Goal: Information Seeking & Learning: Learn about a topic

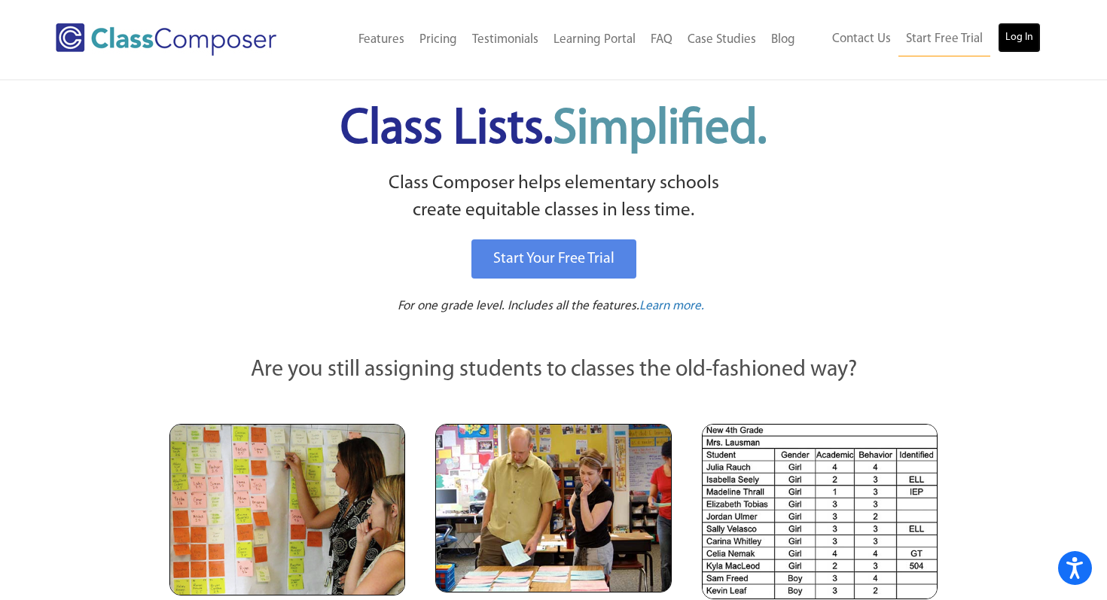
click at [1024, 41] on link "Log In" at bounding box center [1019, 38] width 43 height 30
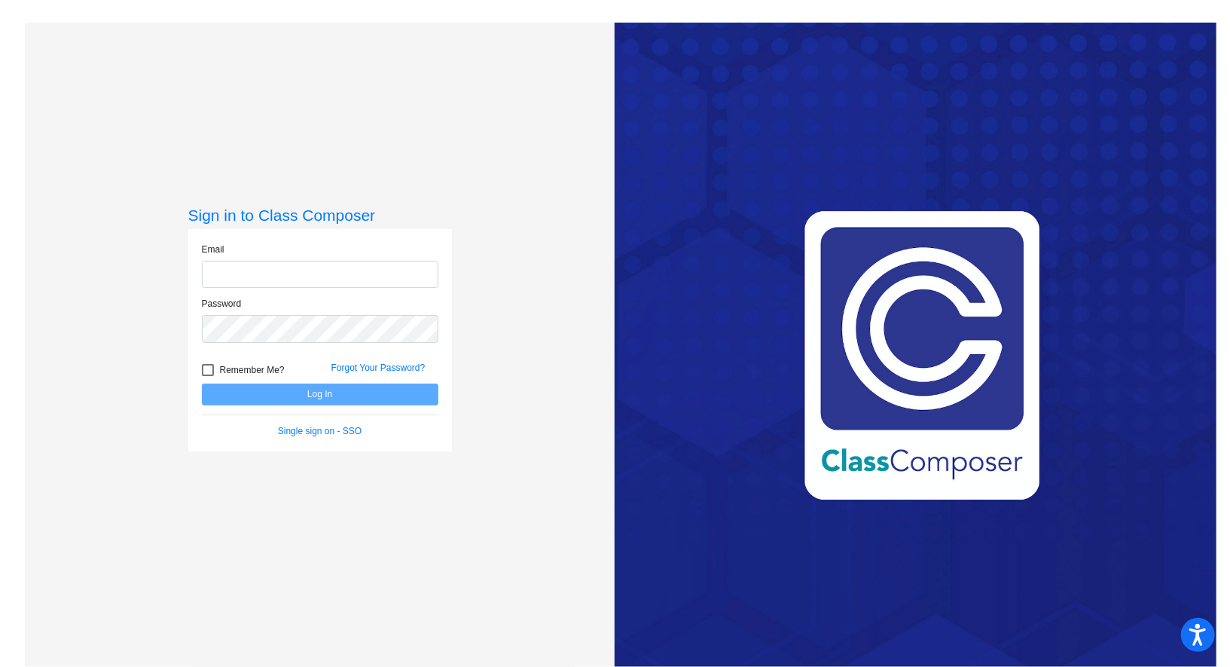
type input "[PERSON_NAME][EMAIL_ADDRESS][PERSON_NAME][DOMAIN_NAME]"
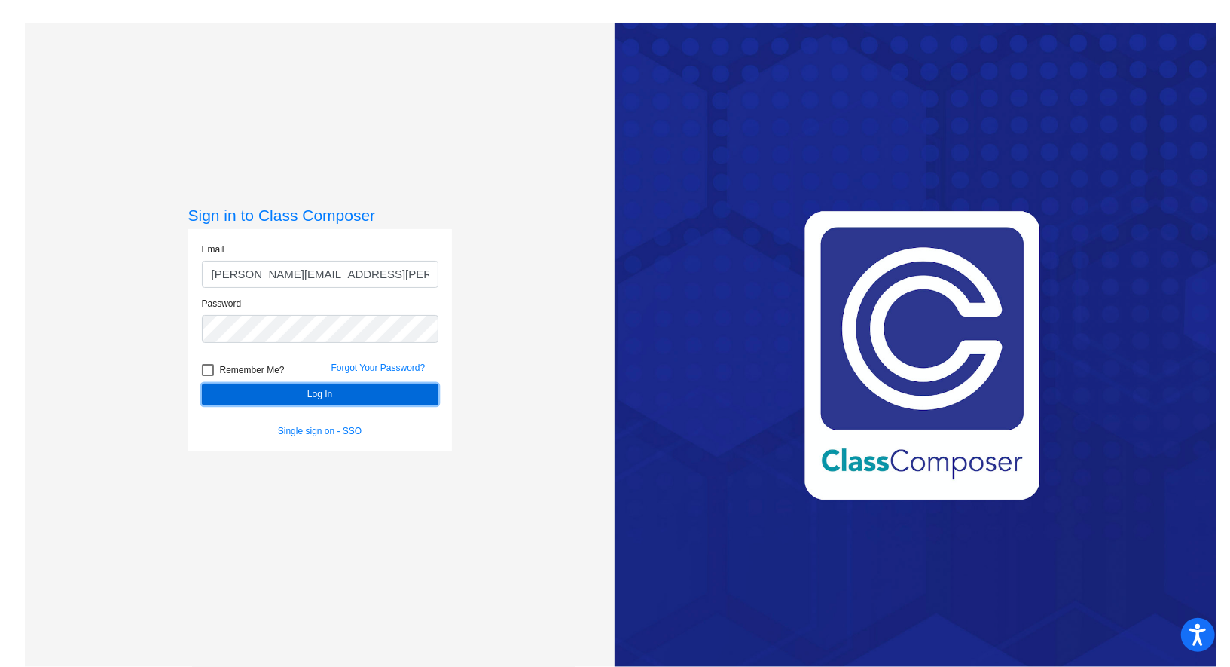
click at [303, 402] on button "Log In" at bounding box center [320, 394] width 237 height 22
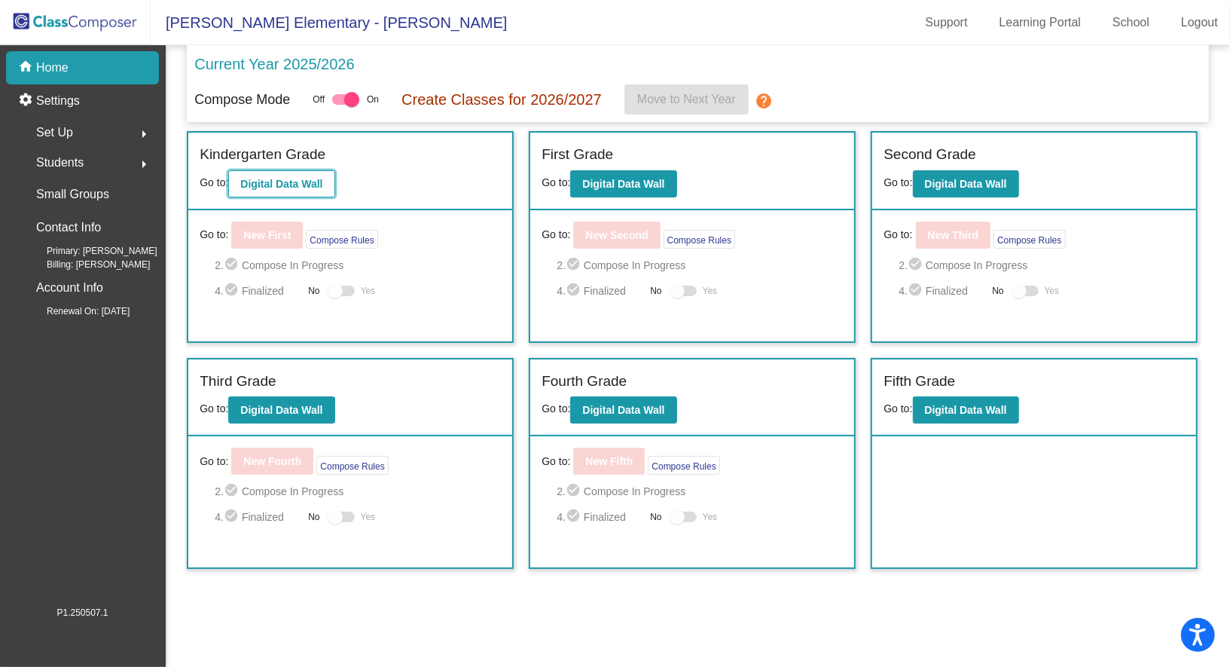
click at [279, 191] on button "Digital Data Wall" at bounding box center [281, 183] width 106 height 27
click at [633, 196] on div "First Grade Go to: Digital Data Wall" at bounding box center [692, 172] width 324 height 78
click at [633, 191] on button "Digital Data Wall" at bounding box center [623, 183] width 106 height 27
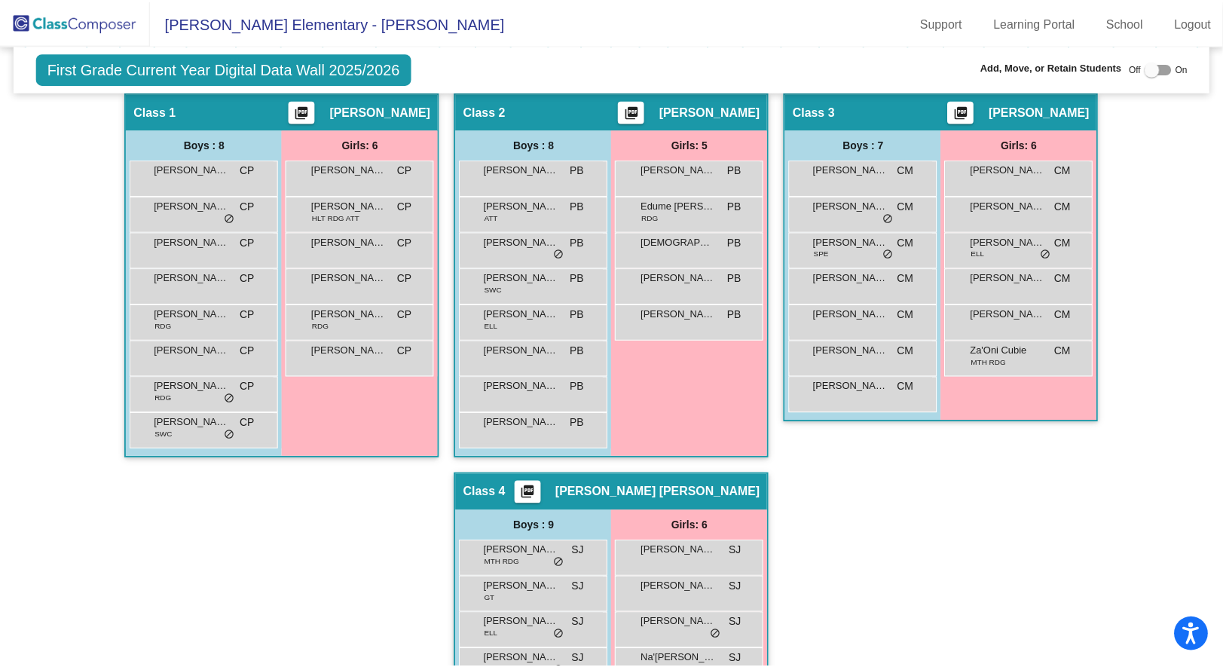
scroll to position [331, 0]
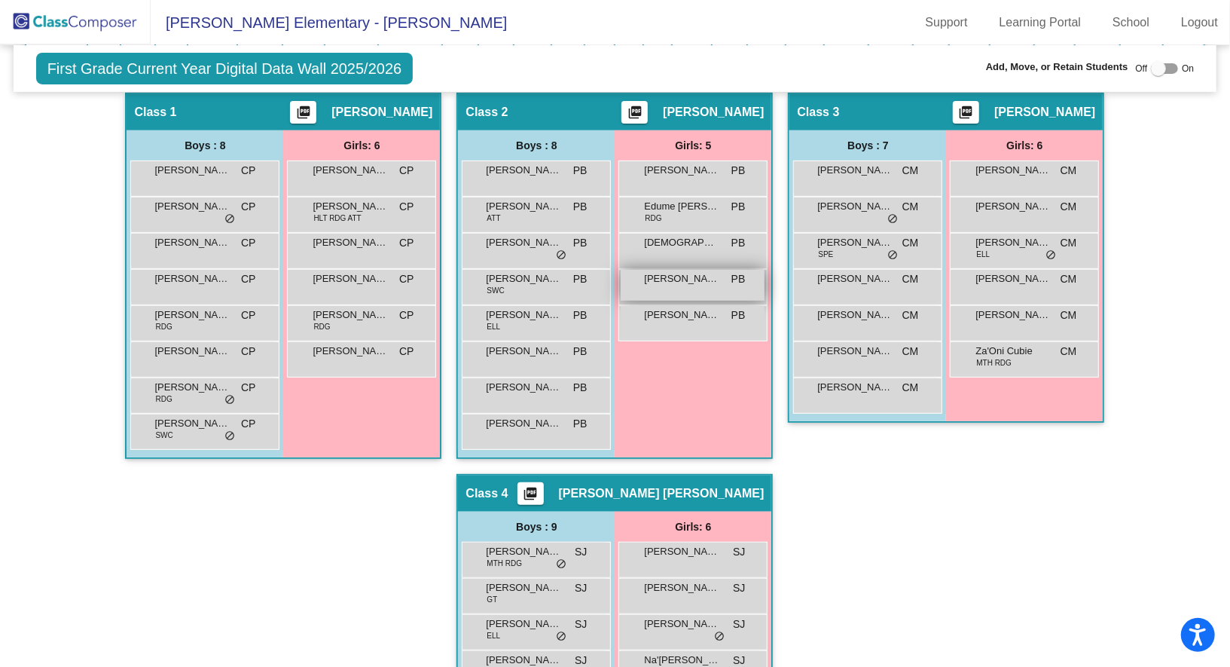
click at [706, 280] on span "[PERSON_NAME]" at bounding box center [681, 278] width 75 height 15
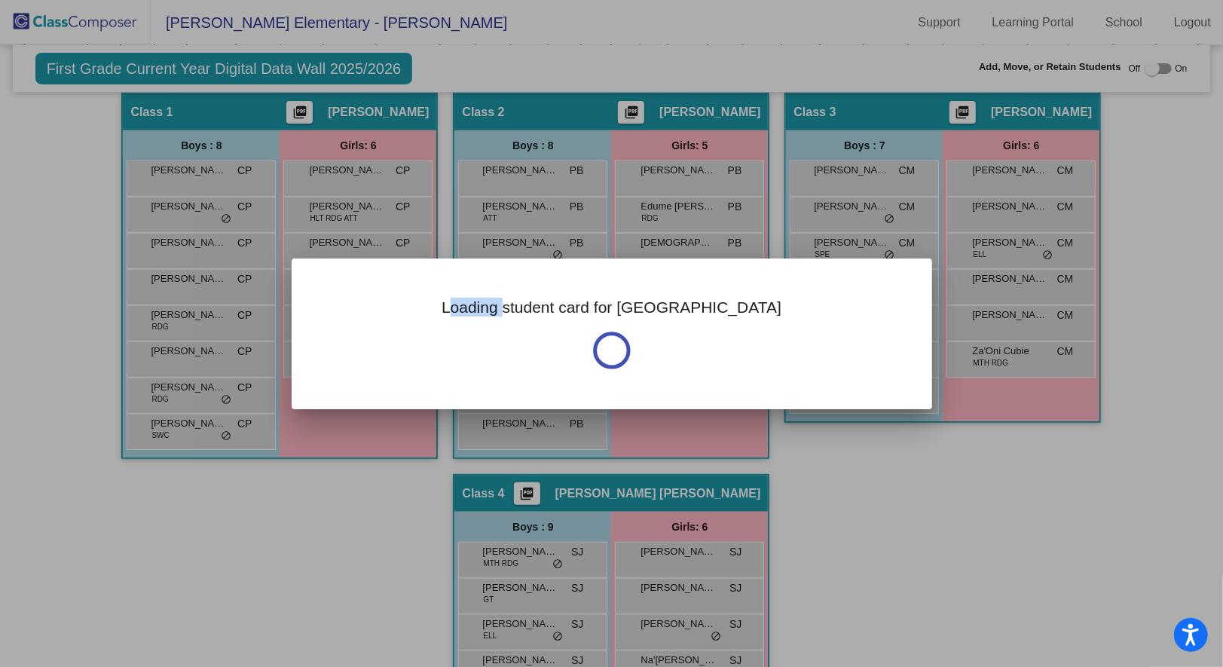
click at [706, 280] on div "Loading student card for [GEOGRAPHIC_DATA]" at bounding box center [612, 333] width 640 height 151
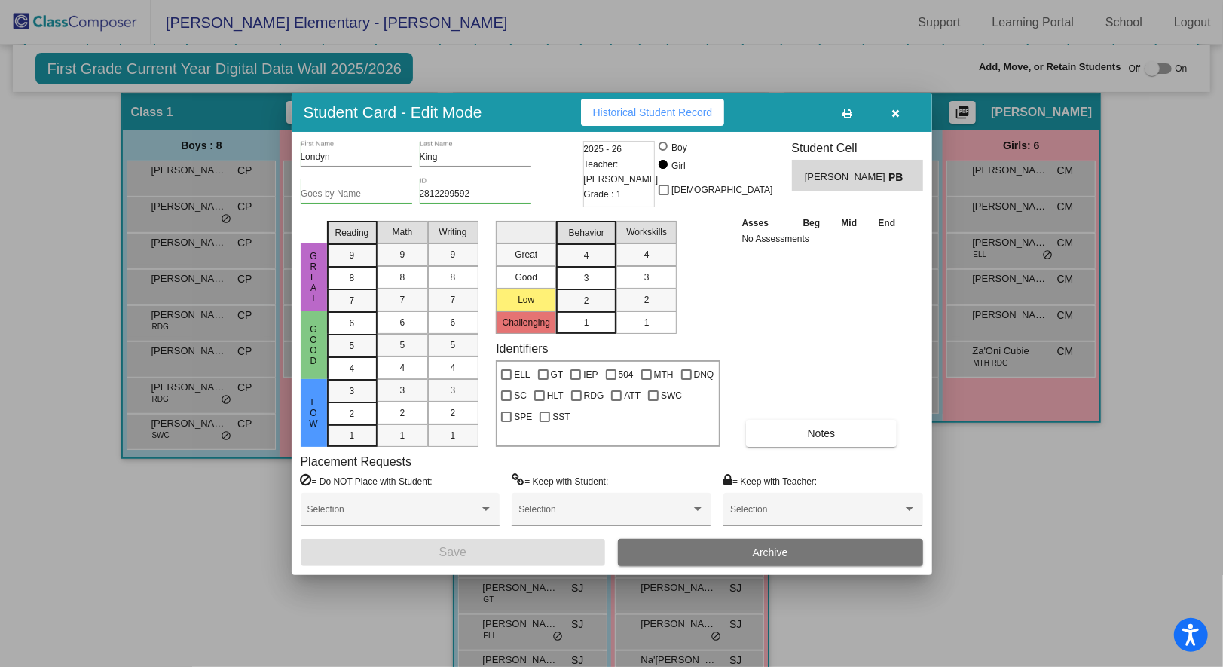
click at [759, 282] on div "Asses Beg Mid End No Assessments Notes" at bounding box center [822, 331] width 168 height 232
click at [822, 444] on button "Notes" at bounding box center [821, 433] width 151 height 27
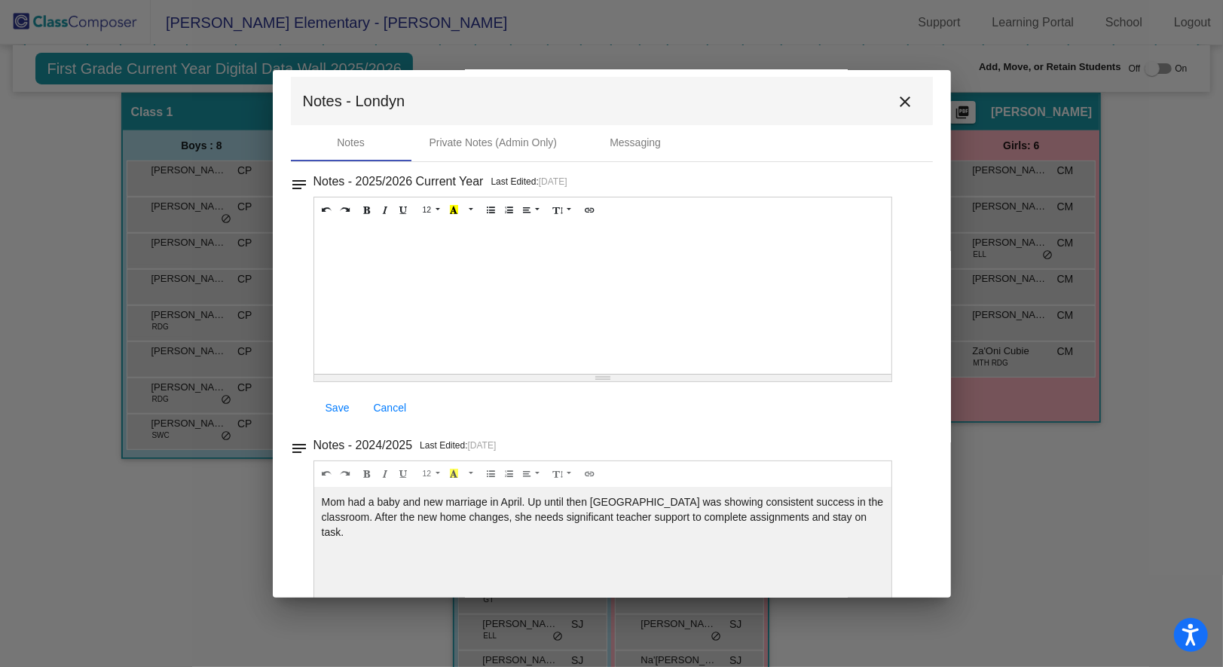
scroll to position [0, 0]
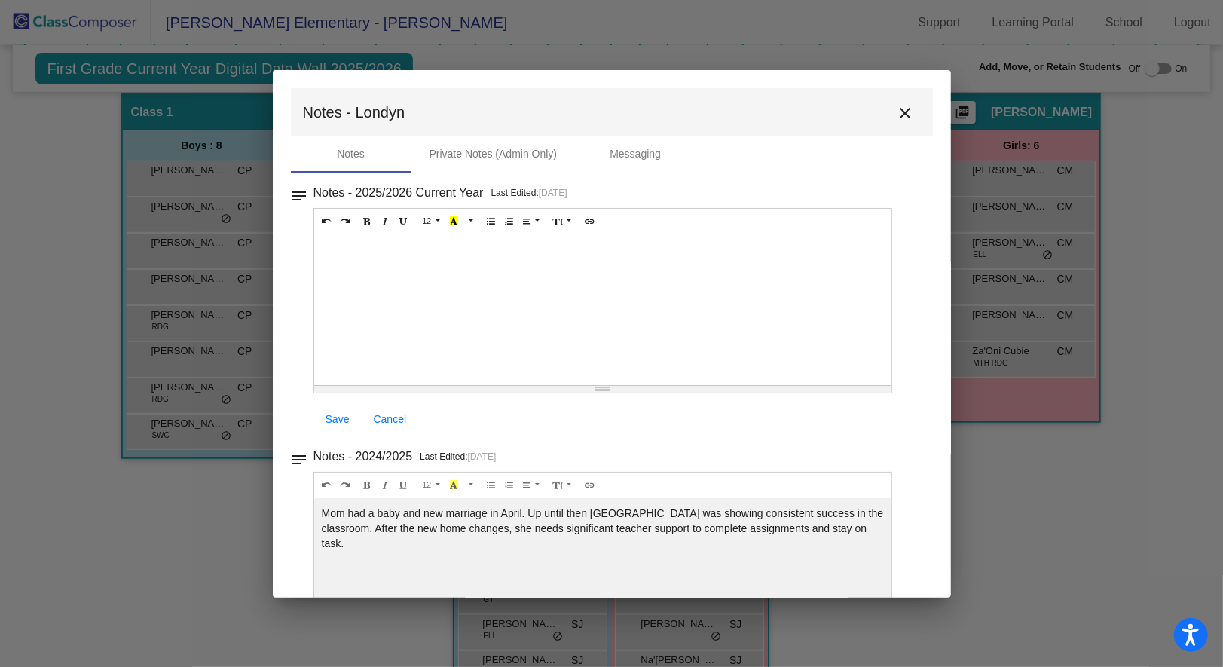
click at [902, 111] on mat-icon "close" at bounding box center [906, 113] width 18 height 18
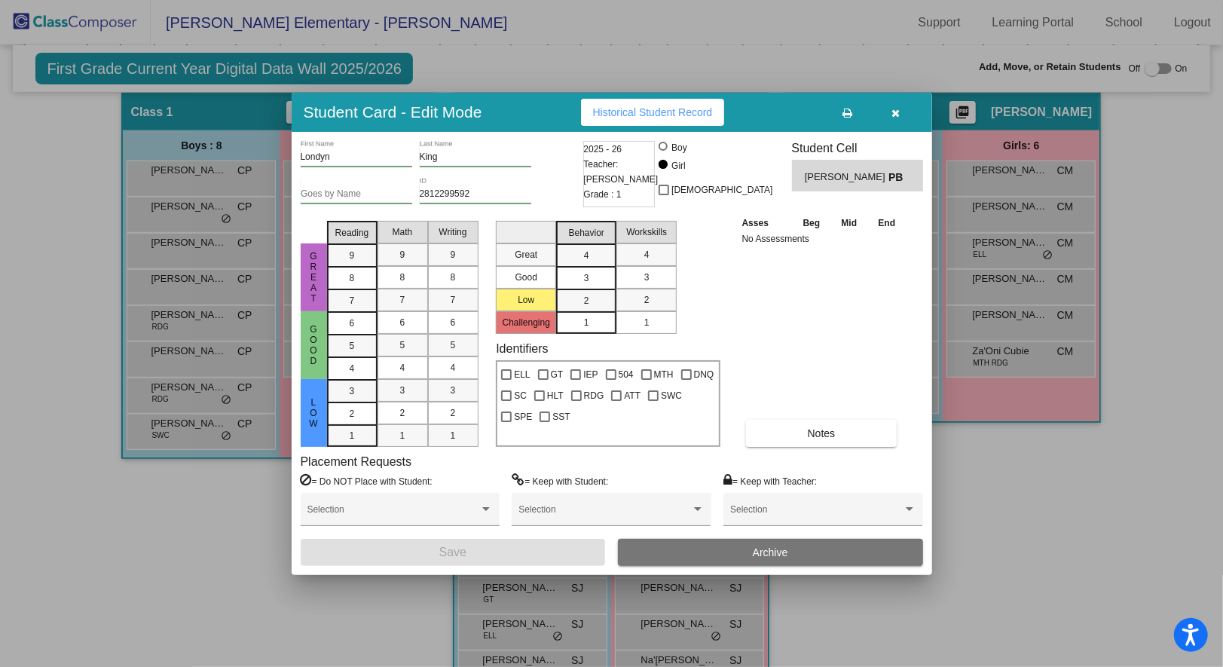
click at [826, 328] on div "Asses Beg Mid End No Assessments Notes" at bounding box center [822, 331] width 168 height 232
click at [691, 118] on span "Historical Student Record" at bounding box center [653, 112] width 120 height 12
